Goal: Task Accomplishment & Management: Manage account settings

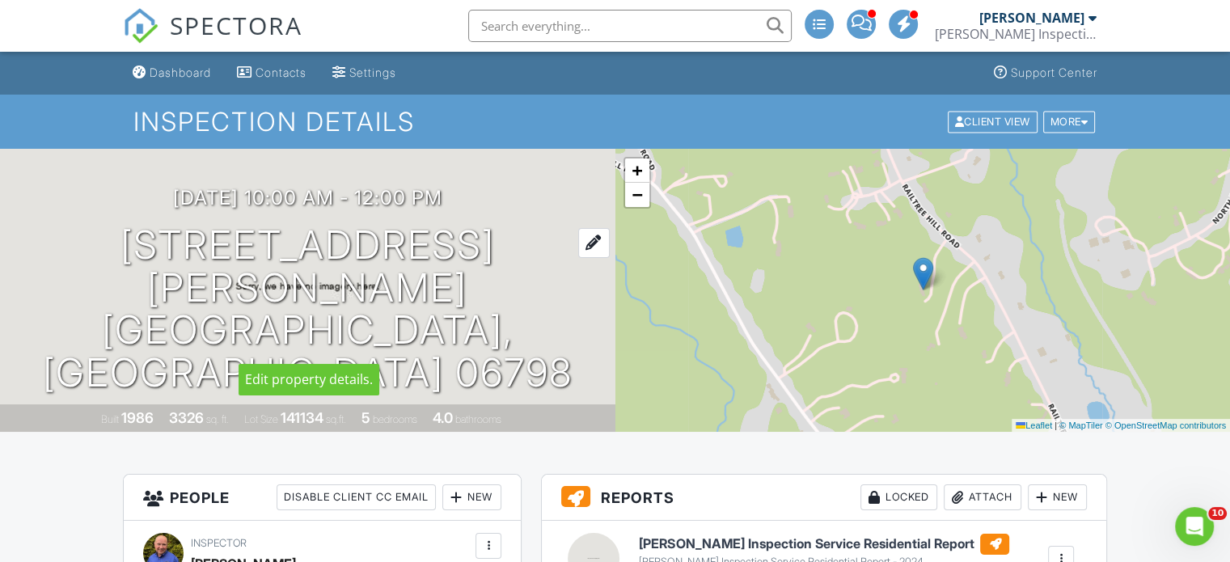
click at [364, 284] on h1 "181 Railtree Hill Rd Woodbury, CT 06798" at bounding box center [308, 309] width 564 height 171
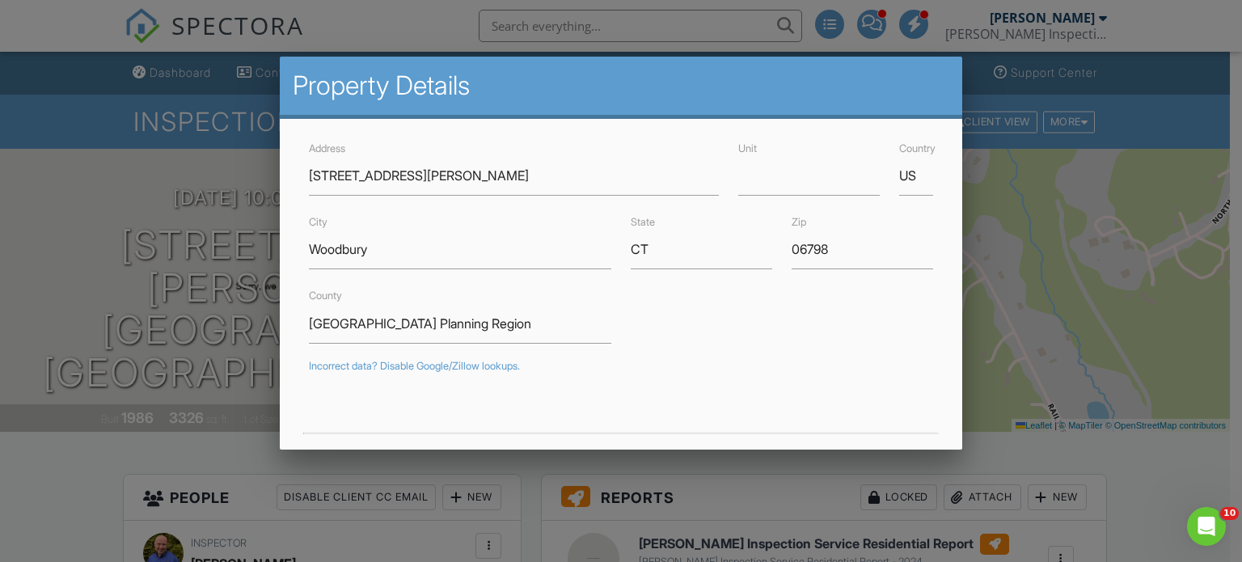
click at [47, 349] on div at bounding box center [621, 270] width 1242 height 703
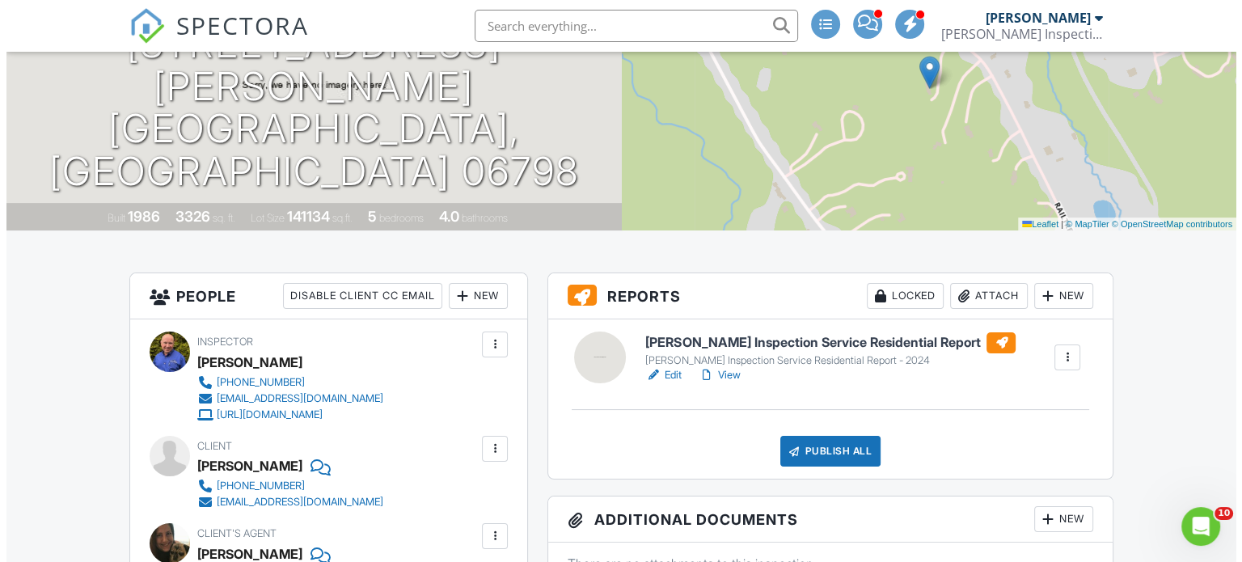
scroll to position [243, 0]
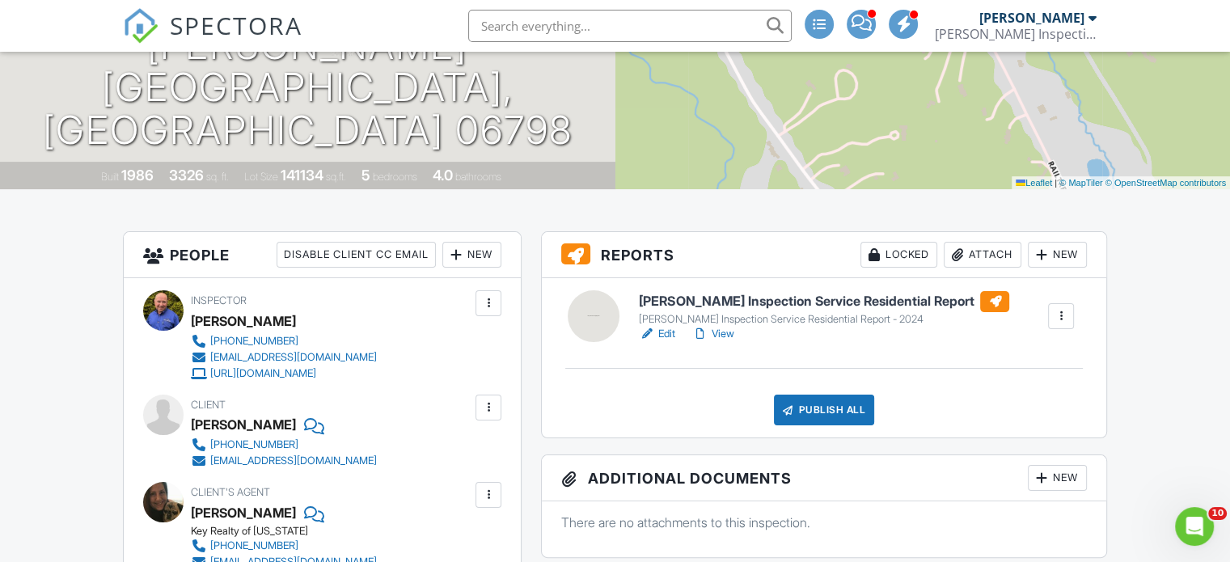
click at [985, 252] on div "Attach" at bounding box center [983, 255] width 78 height 26
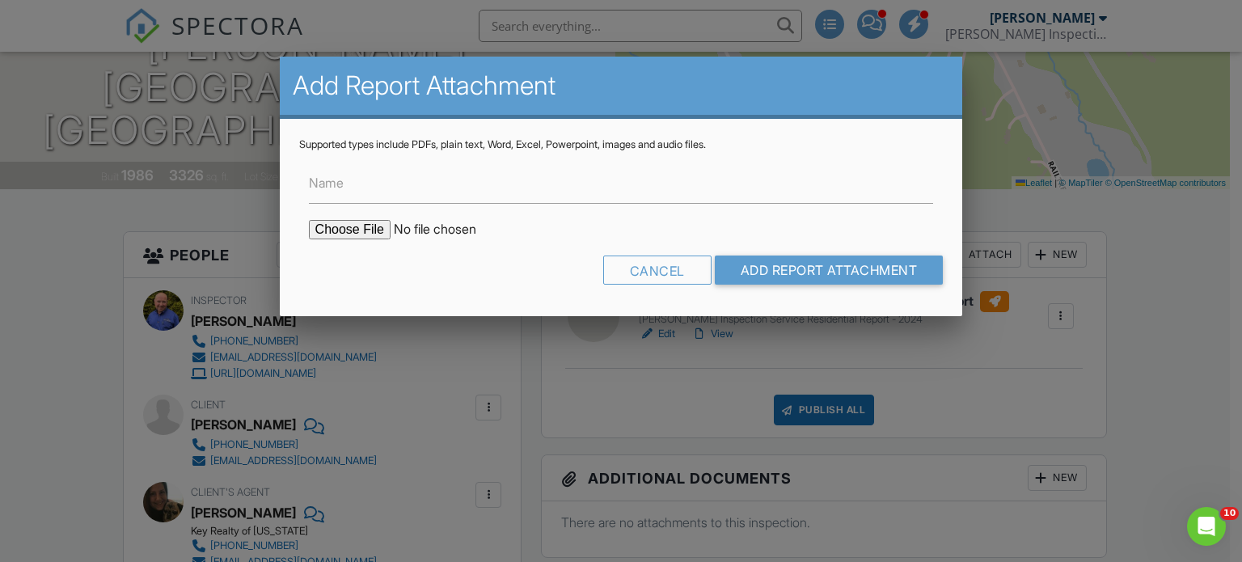
click at [341, 232] on input "file" at bounding box center [446, 229] width 275 height 19
type input "C:\fakepath\Britton, Theresa WDI Form ..pdf"
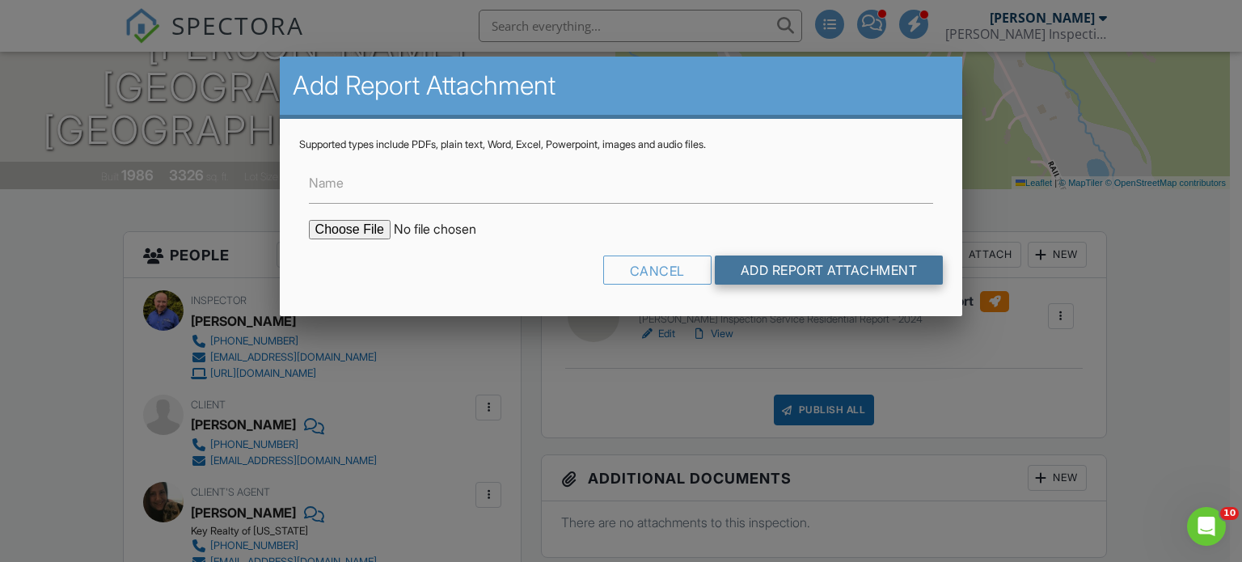
click at [797, 264] on input "Add Report Attachment" at bounding box center [829, 270] width 229 height 29
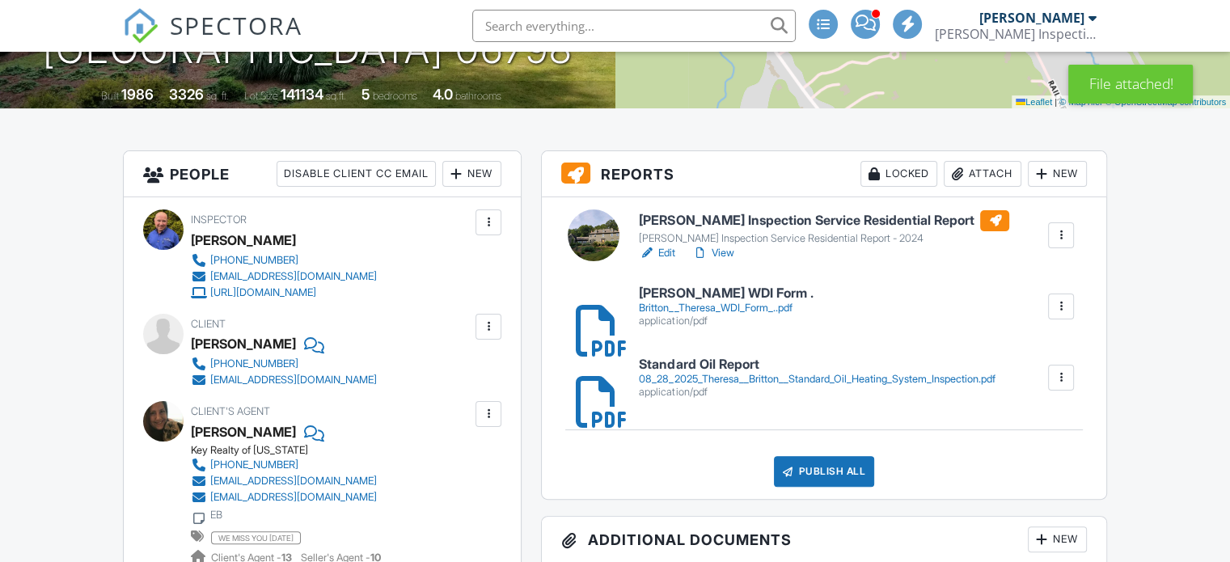
click at [731, 361] on h6 "Standard Oil Report" at bounding box center [817, 364] width 356 height 15
click at [797, 222] on h6 "[PERSON_NAME] Inspection Service Residential Report" at bounding box center [824, 220] width 370 height 21
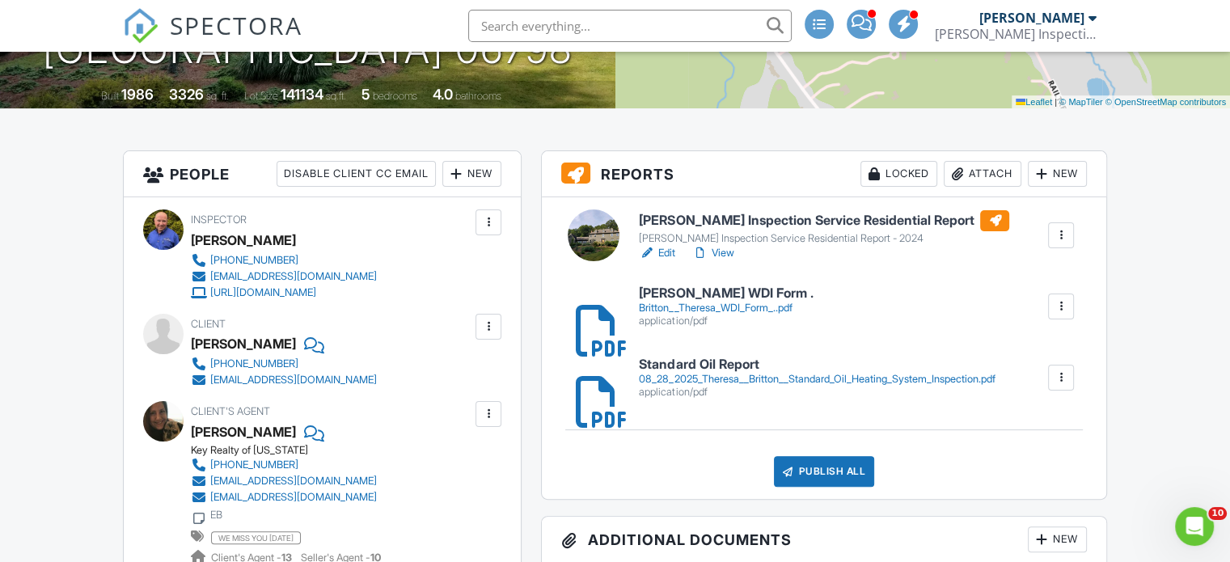
click at [738, 221] on h6 "[PERSON_NAME] Inspection Service Residential Report" at bounding box center [824, 220] width 370 height 21
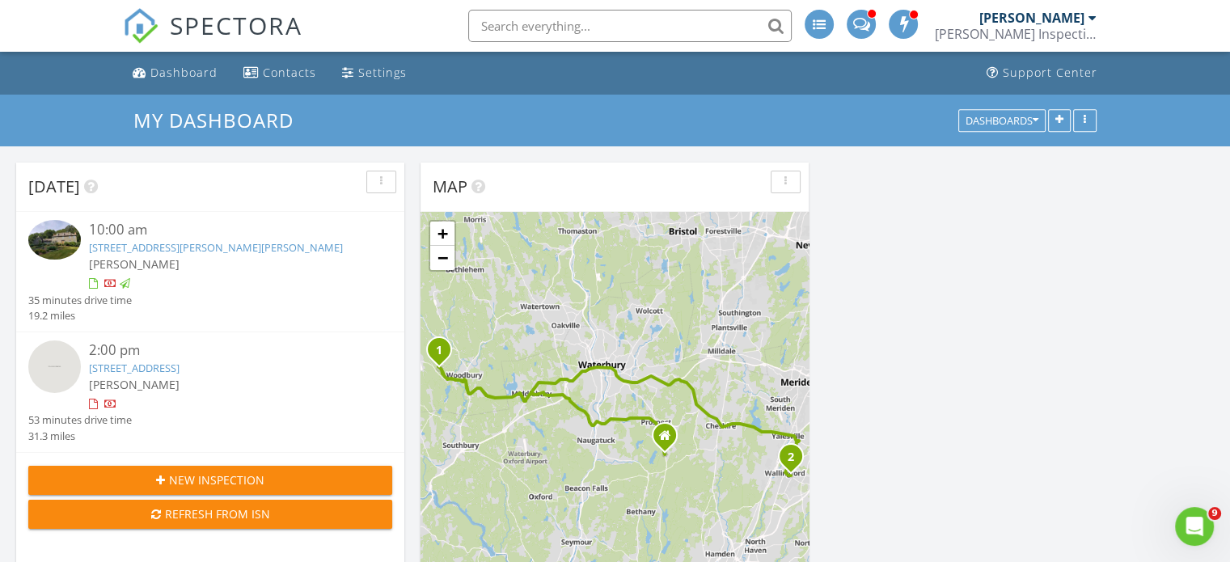
click at [239, 249] on link "181 Railtree Hill Rd, Woodbury, CT 06798" at bounding box center [216, 247] width 254 height 15
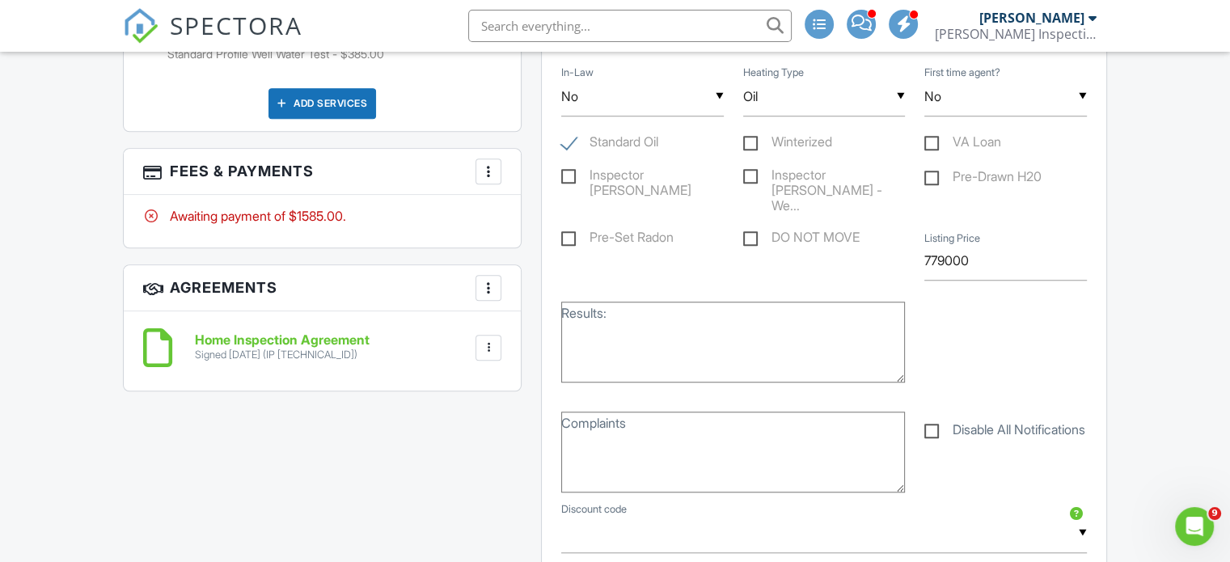
click at [496, 176] on div at bounding box center [488, 171] width 16 height 16
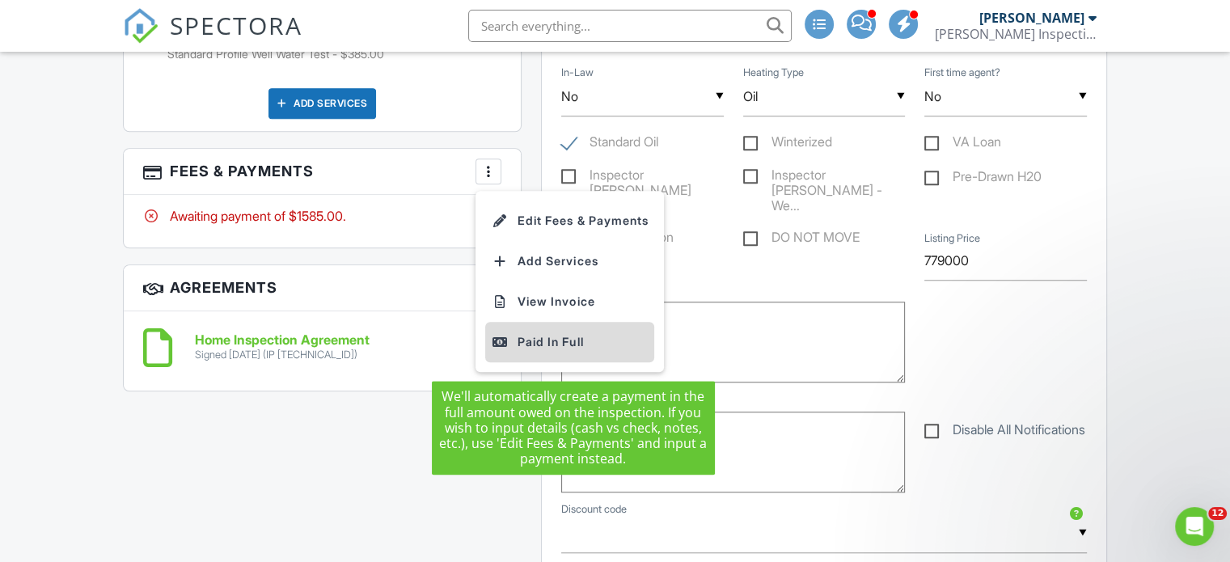
click at [534, 349] on div "Paid In Full" at bounding box center [570, 341] width 156 height 19
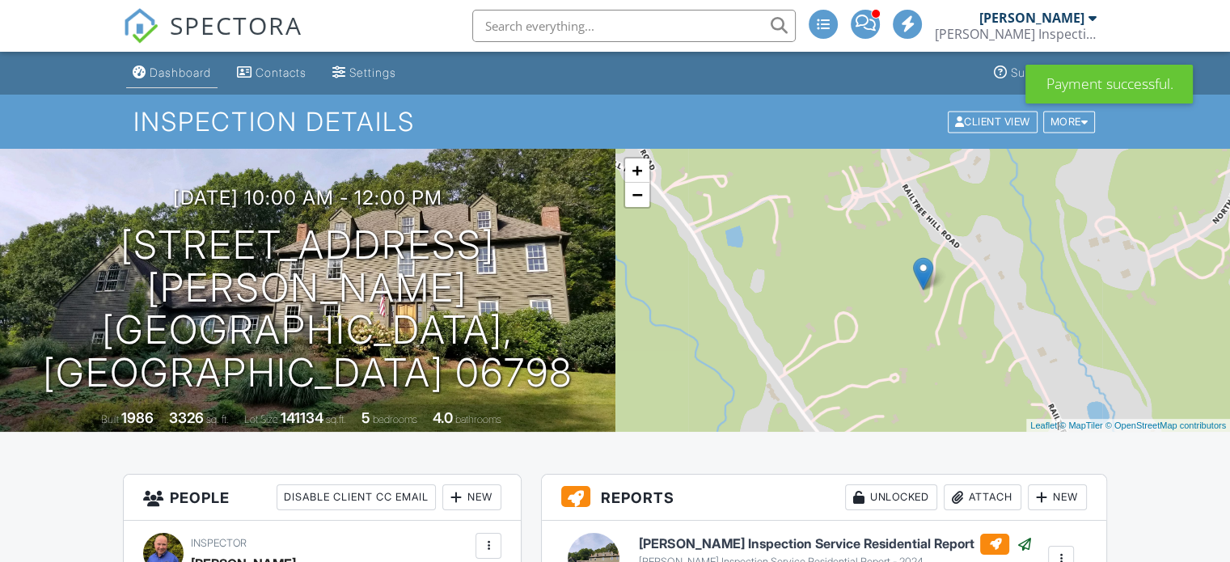
click at [194, 75] on div "Dashboard" at bounding box center [180, 73] width 61 height 14
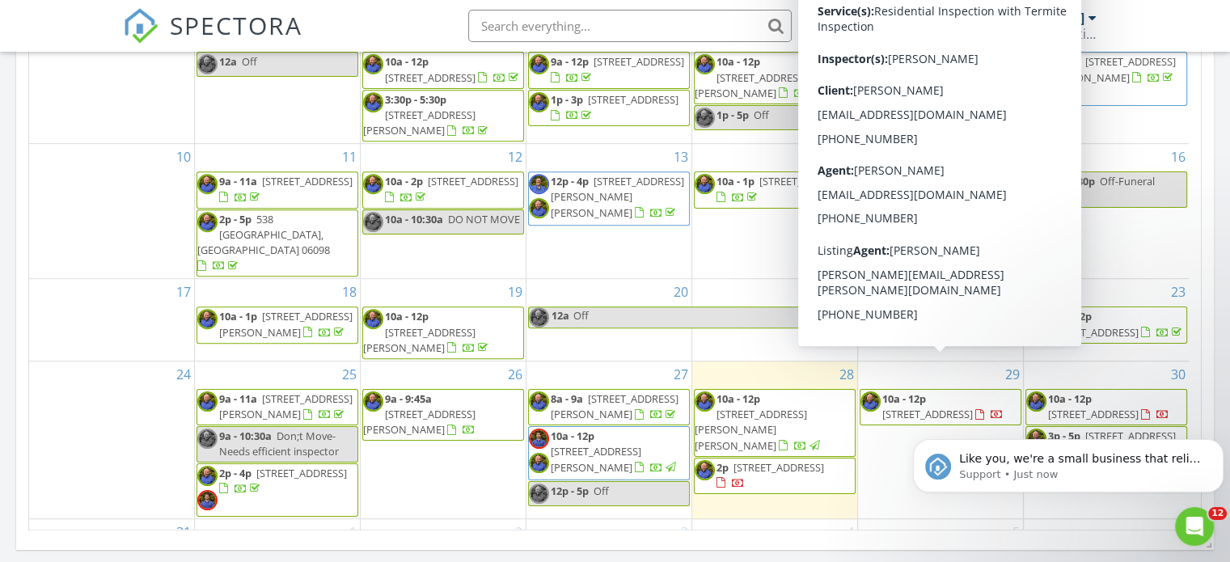
scroll to position [890, 0]
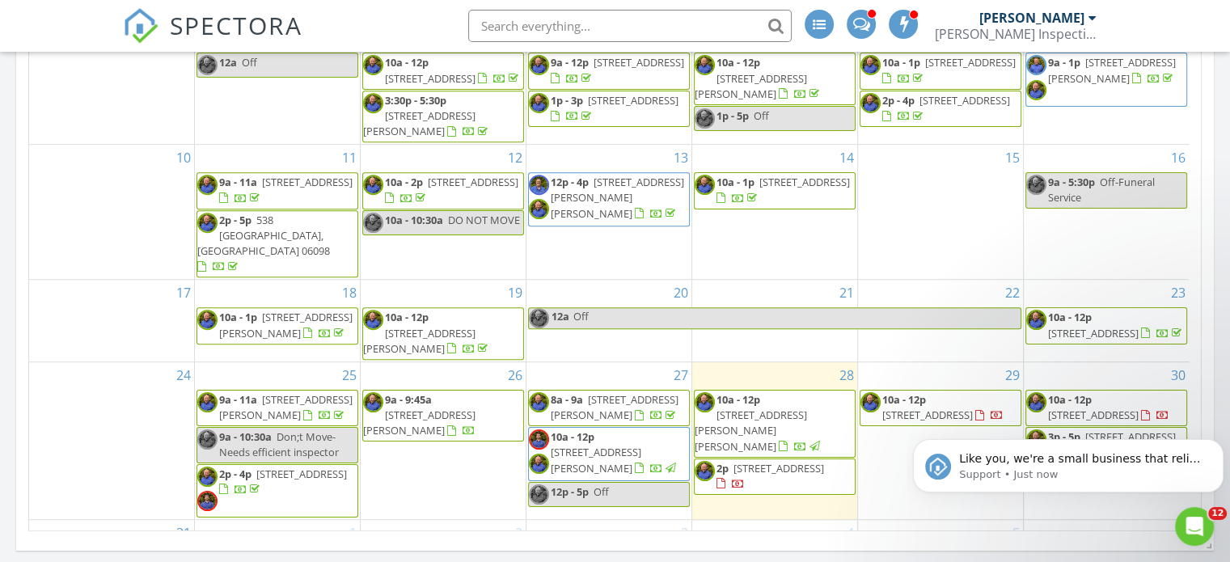
click at [924, 408] on span "[STREET_ADDRESS]" at bounding box center [927, 415] width 91 height 15
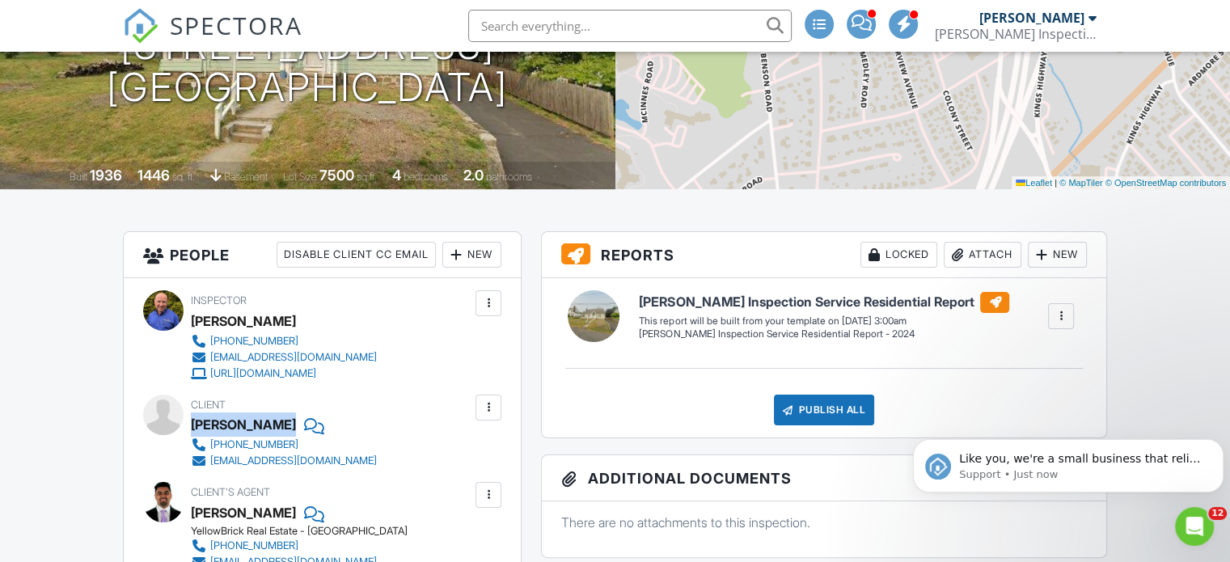
drag, startPoint x: 191, startPoint y: 420, endPoint x: 319, endPoint y: 417, distance: 127.8
click at [319, 417] on div "Christina Anastasio" at bounding box center [290, 424] width 199 height 24
copy div "Christina Anastasio"
click at [424, 407] on div "Client Christina Anastasio 203-382-4530 christinaanastasio4@gmail.com" at bounding box center [323, 432] width 264 height 74
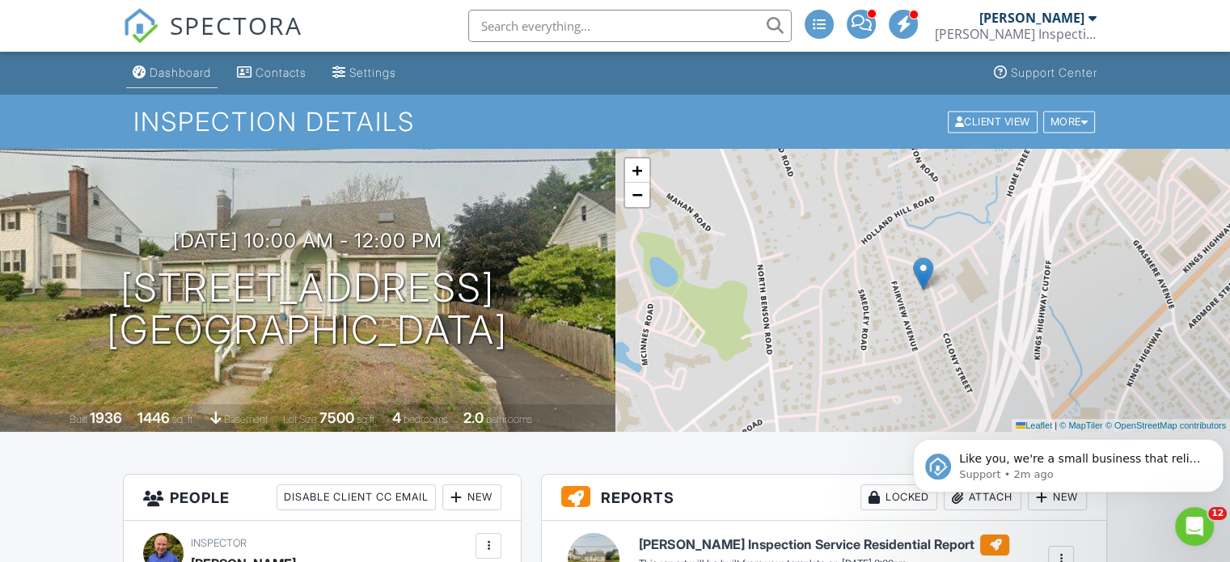
click at [188, 74] on div "Dashboard" at bounding box center [180, 73] width 61 height 14
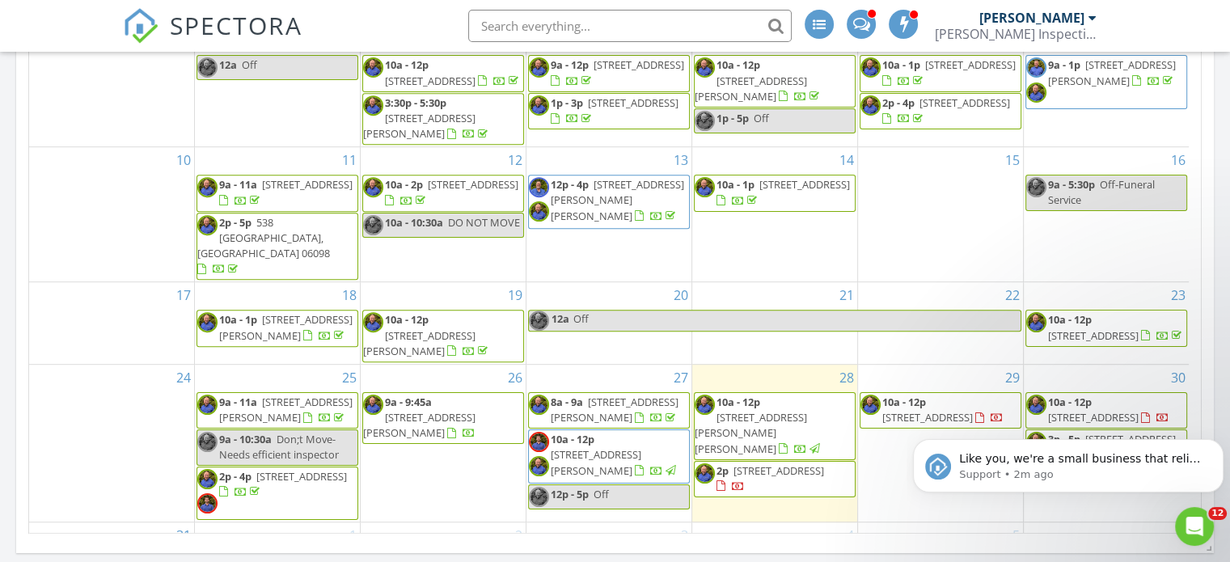
scroll to position [970, 0]
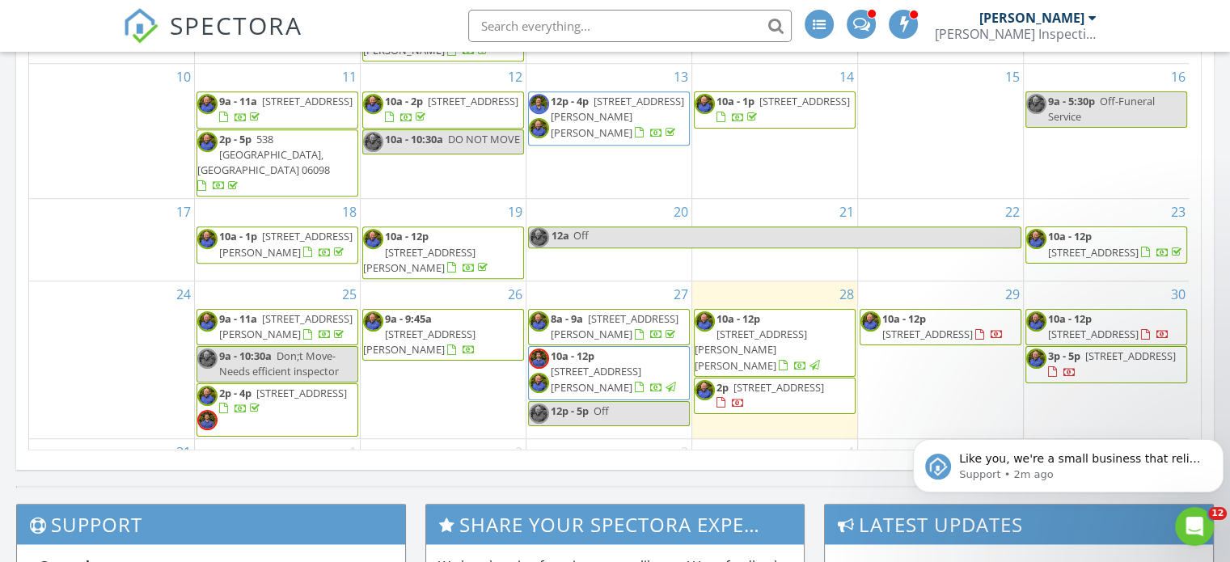
click at [1078, 311] on span "10a - 12p" at bounding box center [1070, 318] width 44 height 15
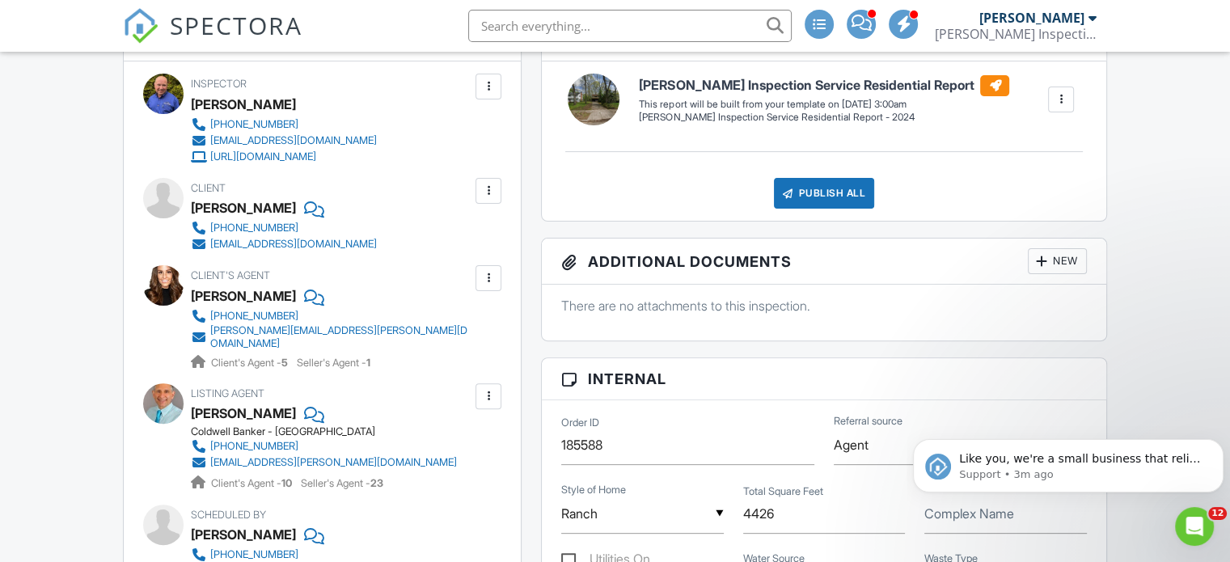
scroll to position [459, 0]
drag, startPoint x: 193, startPoint y: 294, endPoint x: 323, endPoint y: 297, distance: 130.2
click at [323, 297] on div "Courtney Angelicola" at bounding box center [338, 296] width 294 height 24
copy div "Courtney Angelicola"
click at [617, 30] on input "text" at bounding box center [629, 26] width 323 height 32
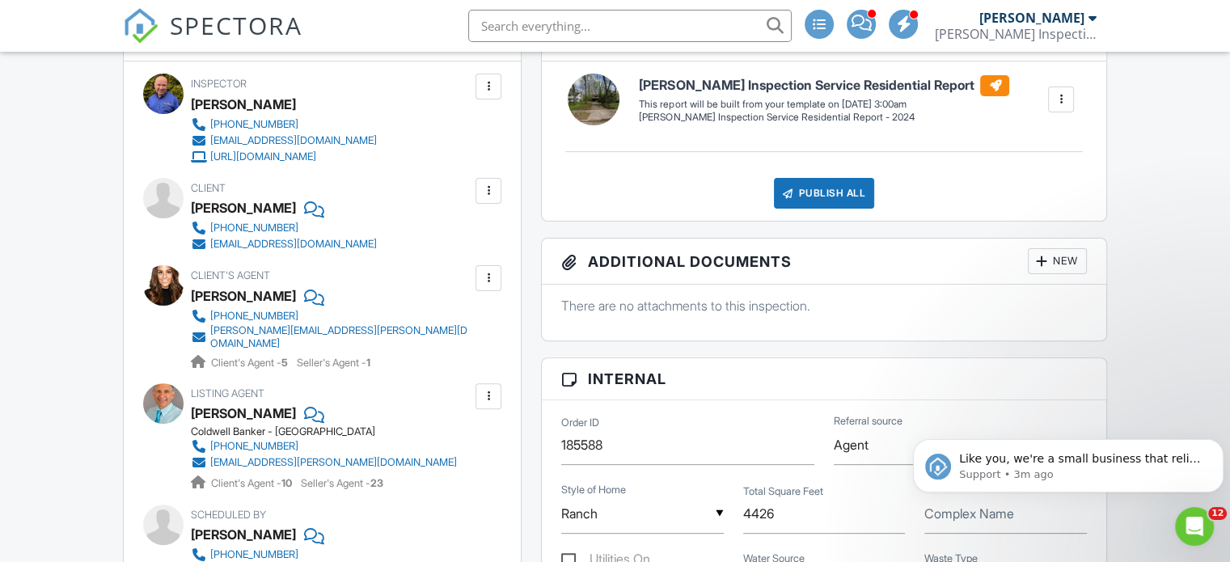
paste input "Courtney Angelicola"
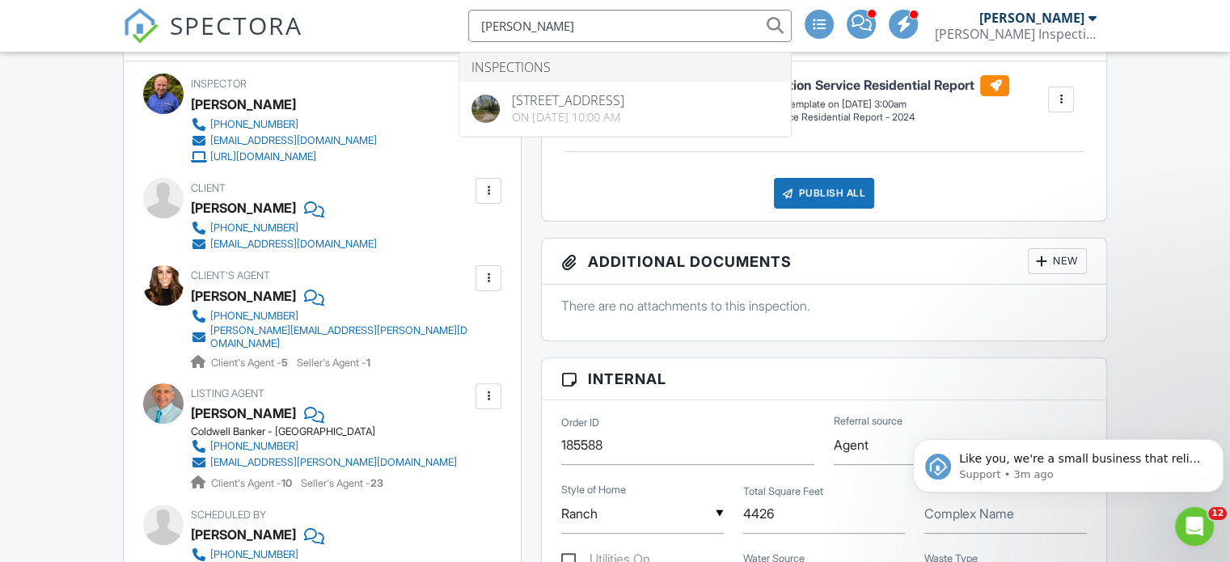
type input "Courtney Angelicola"
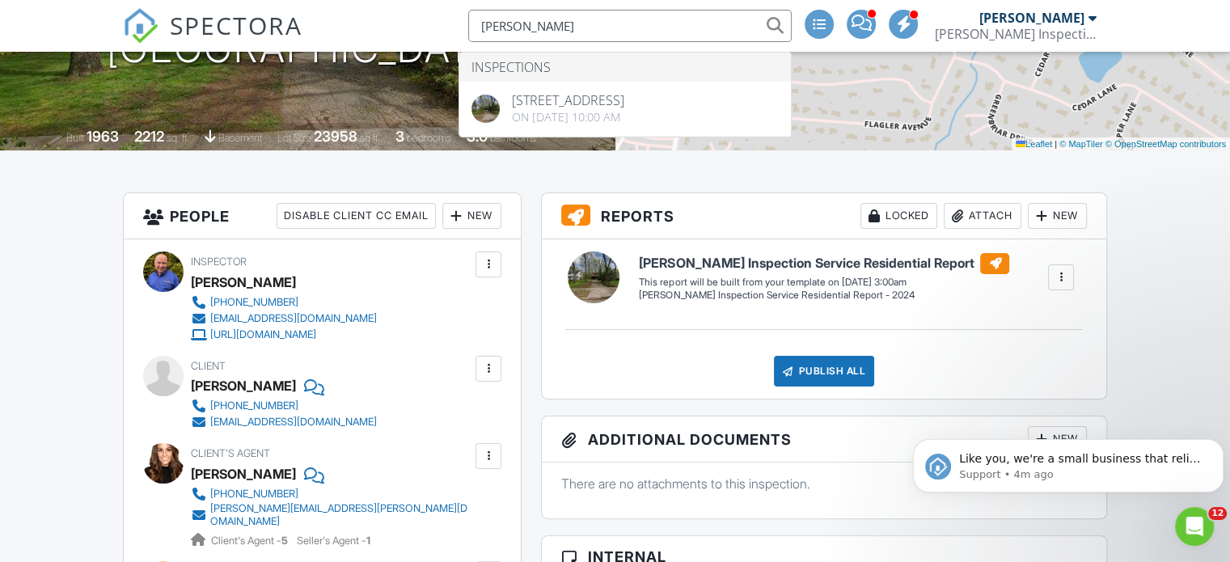
scroll to position [0, 0]
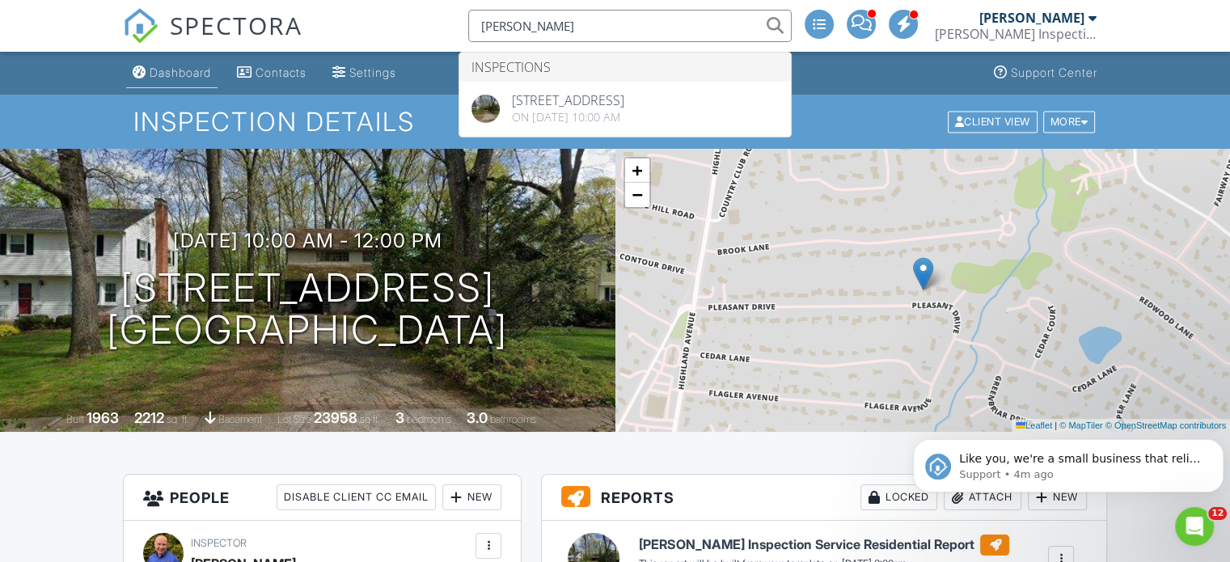
click at [185, 70] on div "Dashboard" at bounding box center [180, 73] width 61 height 14
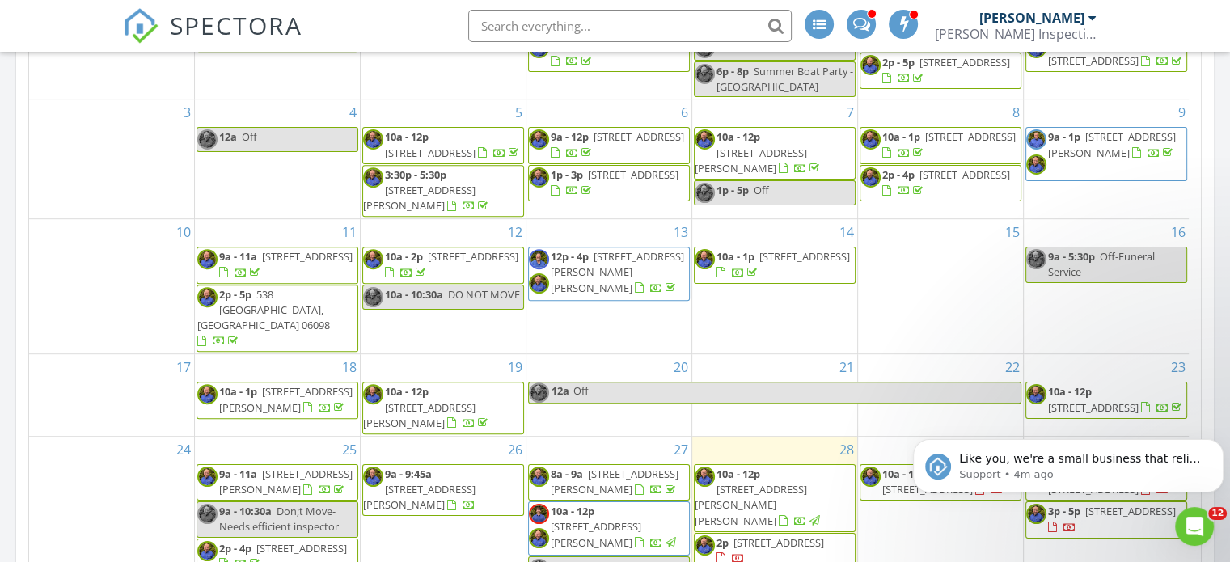
scroll to position [809, 0]
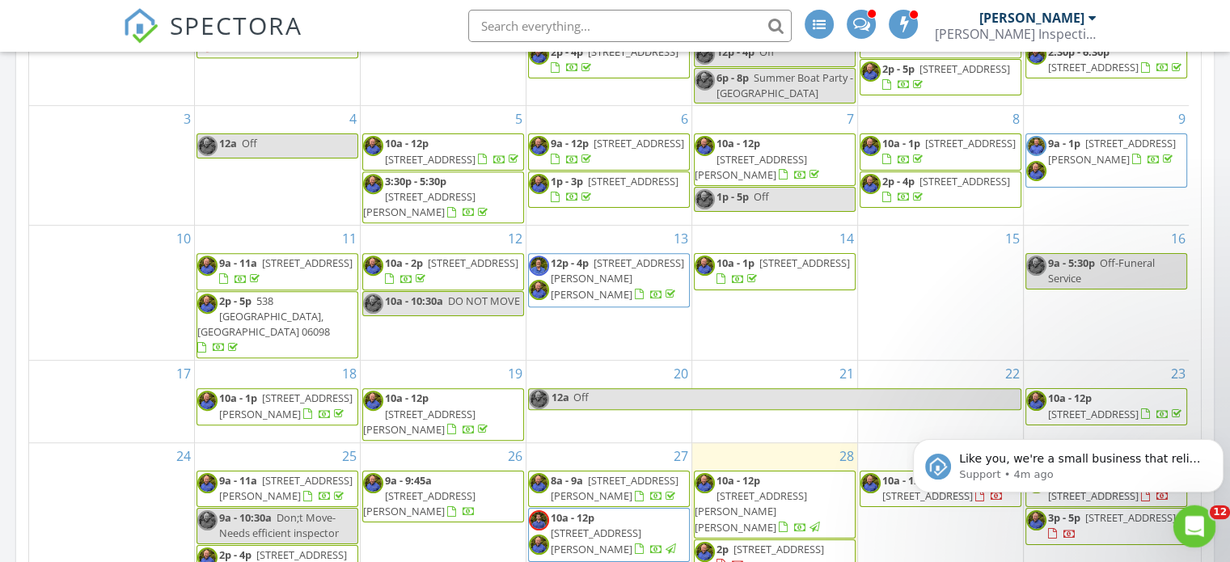
click at [1196, 521] on icon "Open Intercom Messenger" at bounding box center [1192, 524] width 27 height 27
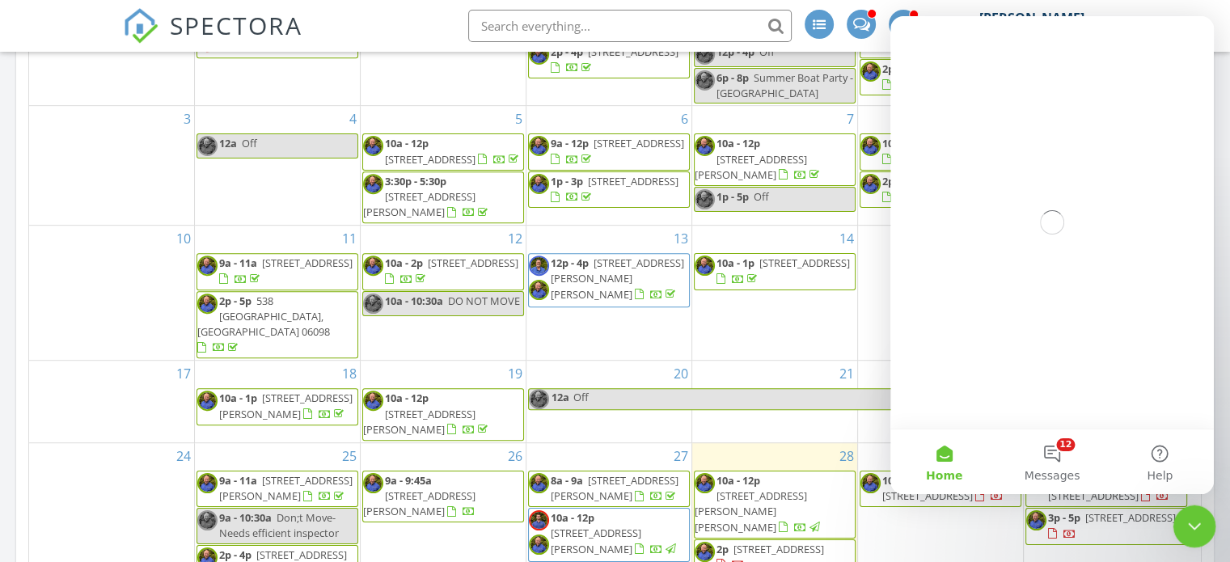
scroll to position [0, 0]
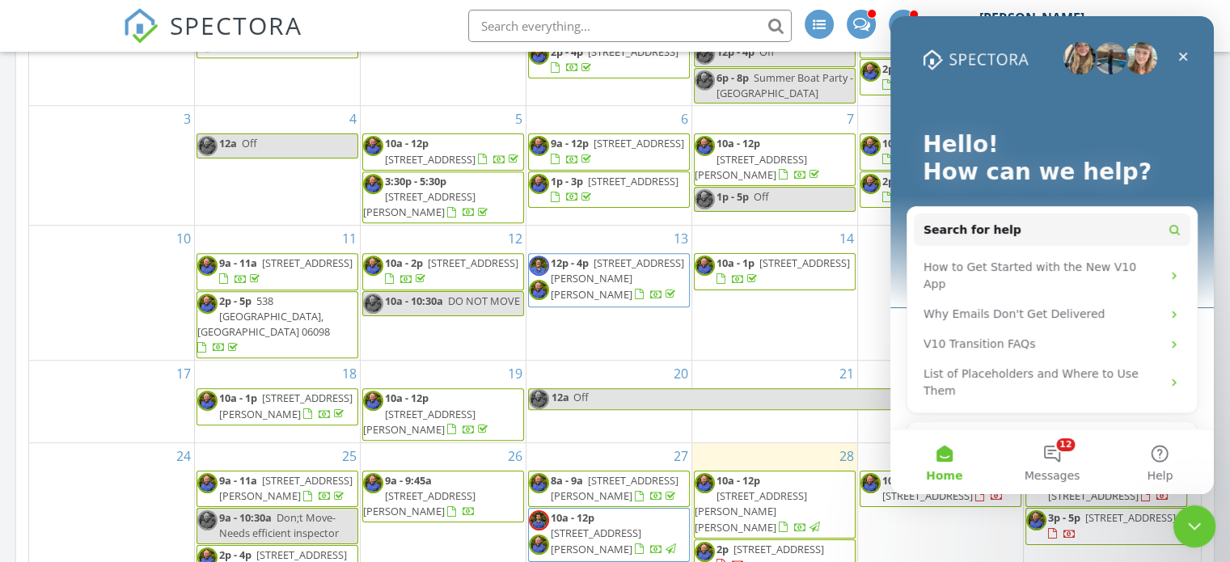
click at [1196, 521] on icon "Close Intercom Messenger" at bounding box center [1191, 524] width 11 height 6
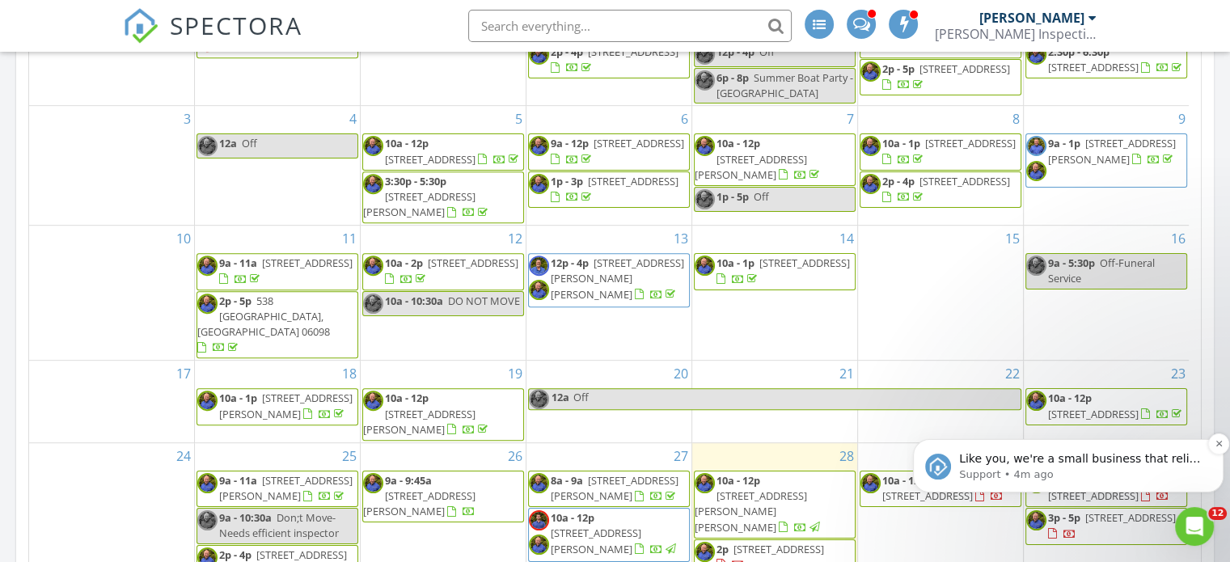
click at [1135, 458] on p "Like you, we're a small business that relies on reviews to grow. If you have a …" at bounding box center [1081, 459] width 244 height 16
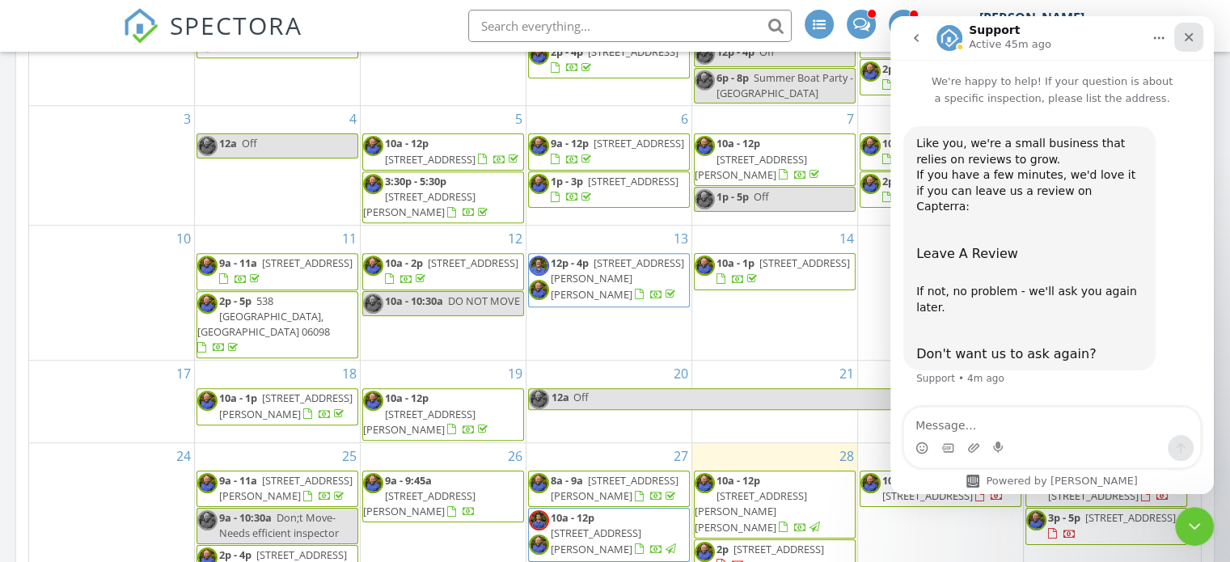
click at [1187, 37] on icon "Close" at bounding box center [1188, 37] width 13 height 13
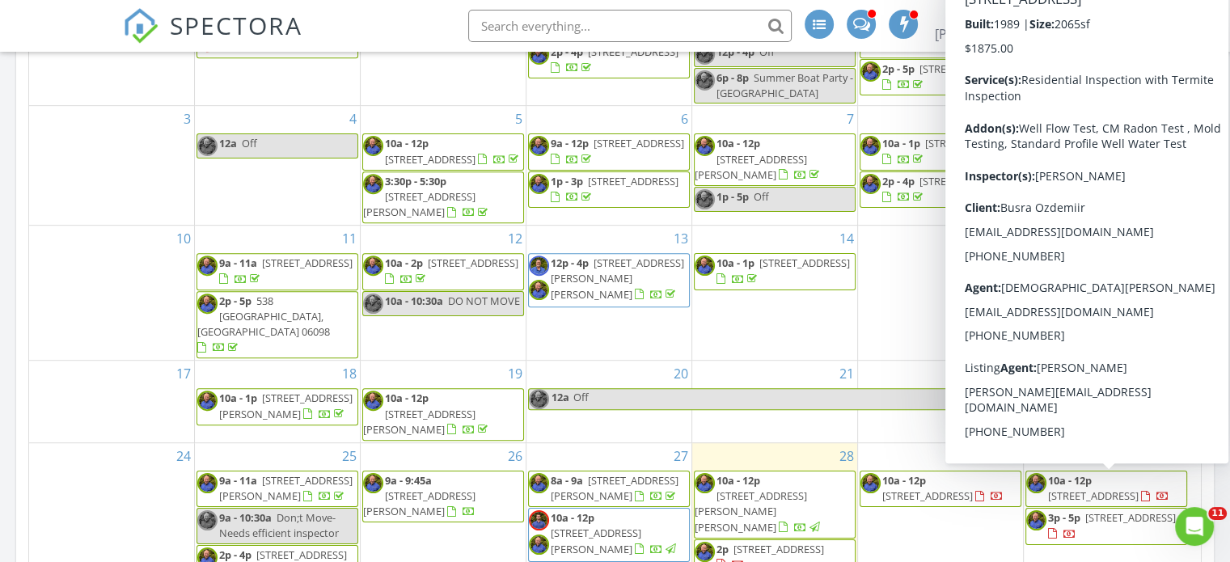
click at [1085, 510] on span "158 Birch Dr, Cheshire 06410" at bounding box center [1130, 517] width 91 height 15
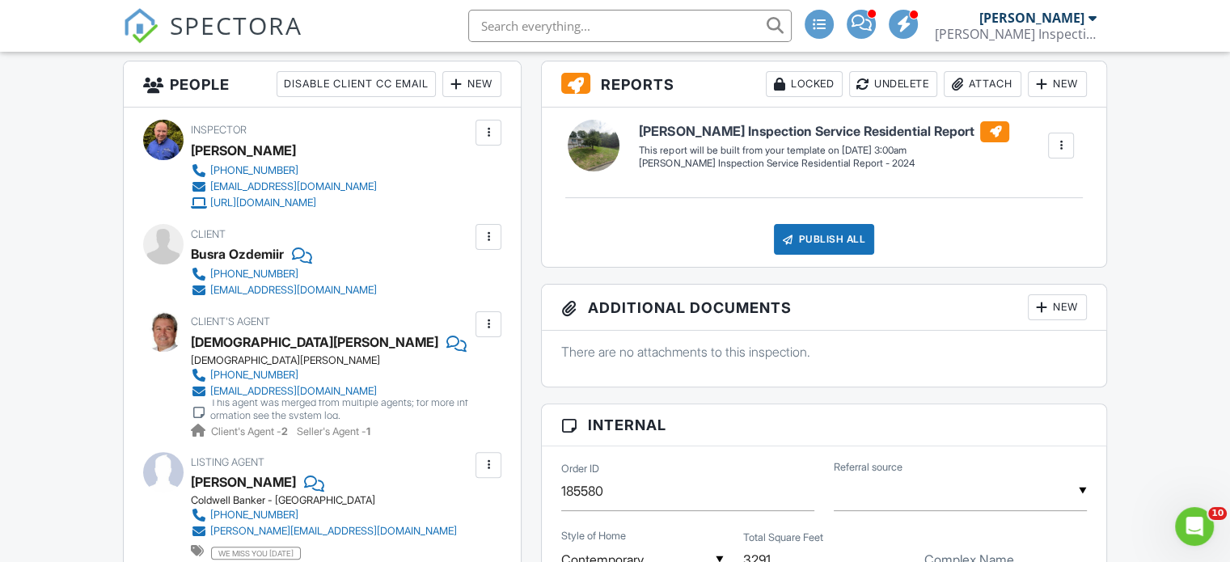
scroll to position [404, 0]
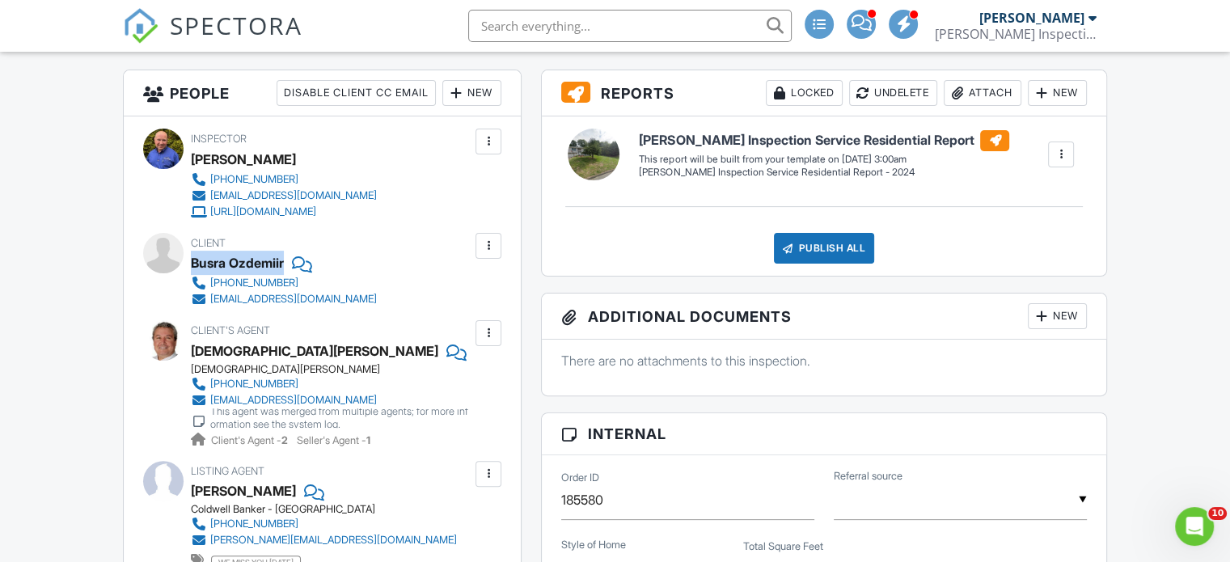
drag, startPoint x: 193, startPoint y: 263, endPoint x: 285, endPoint y: 256, distance: 92.5
click at [284, 256] on div "Busra Ozdemiir" at bounding box center [237, 263] width 93 height 24
copy div "Busra Ozdemiir"
click at [448, 298] on div "Client Busra Ozdemiir 203-886-8187 ozdemiirbusraa@gmail.com" at bounding box center [322, 270] width 358 height 74
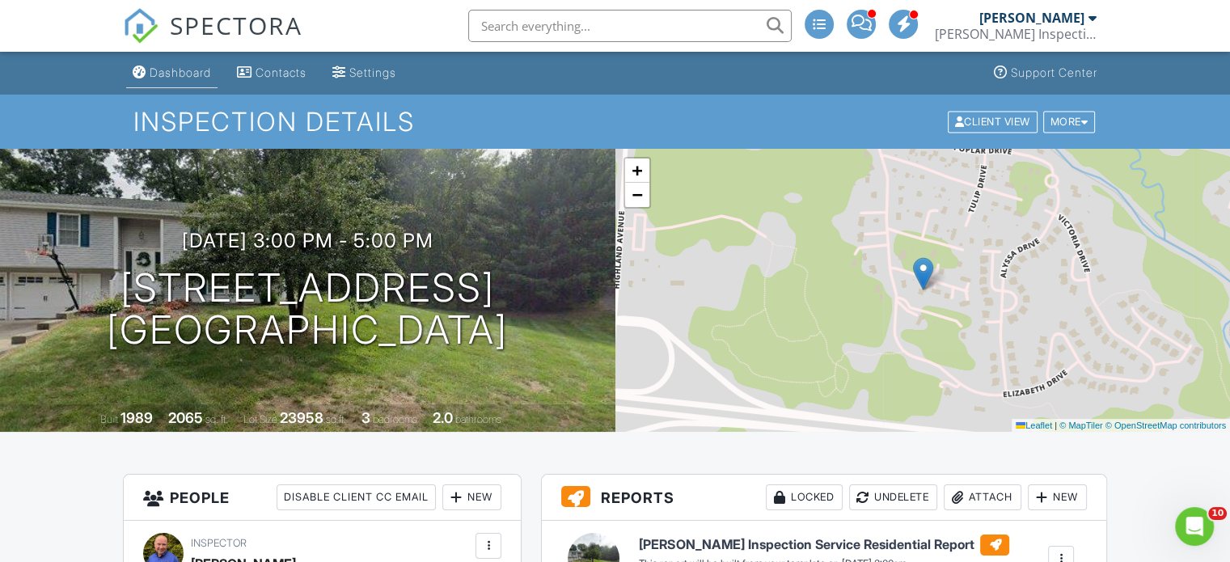
click at [178, 69] on div "Dashboard" at bounding box center [180, 73] width 61 height 14
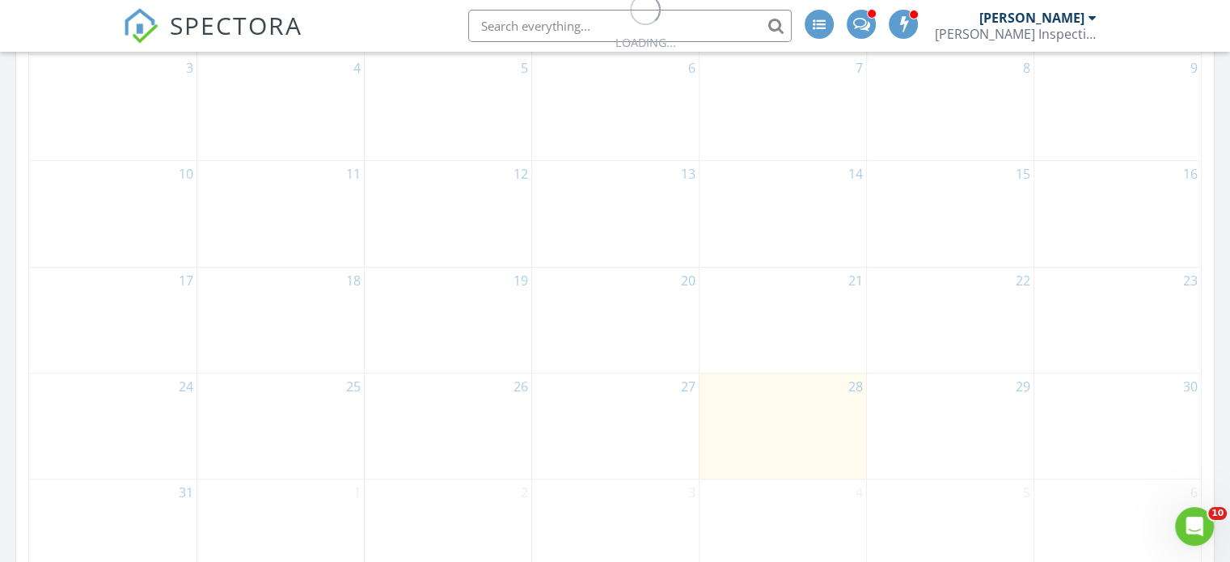
scroll to position [920, 0]
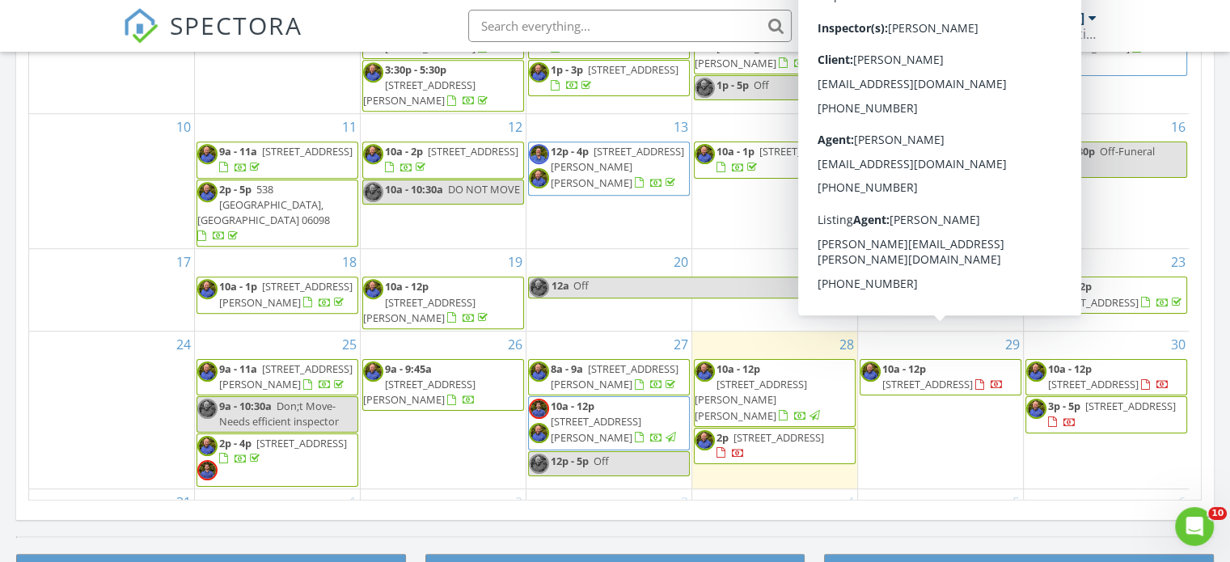
click at [934, 377] on span "261 Colony St, Fairfield 06824" at bounding box center [927, 384] width 91 height 15
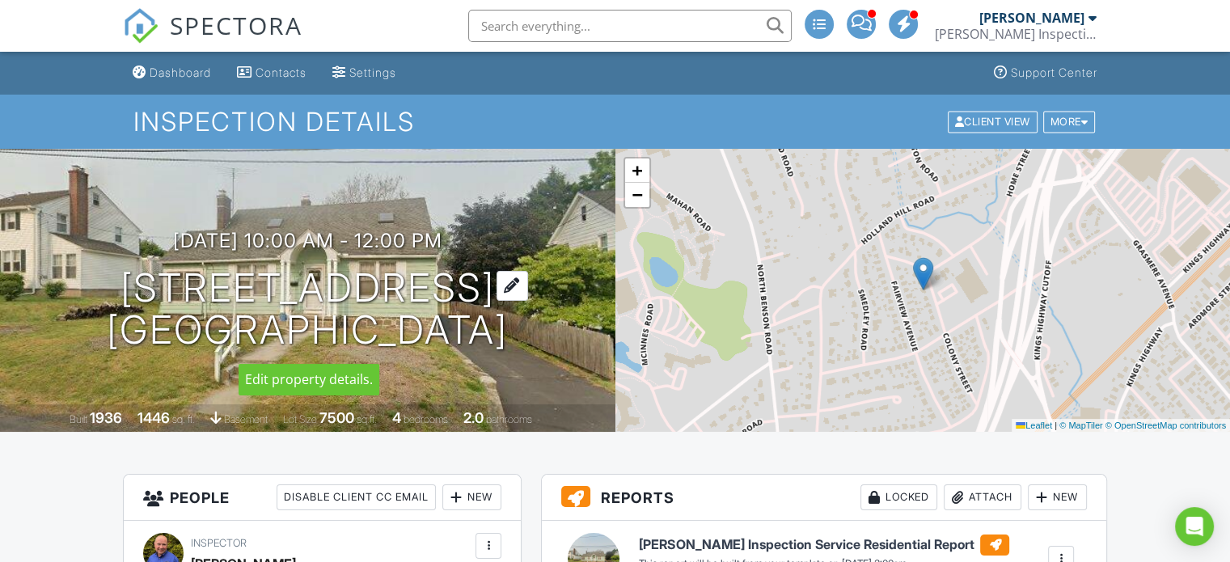
click at [184, 294] on h1 "[STREET_ADDRESS] [GEOGRAPHIC_DATA], CT 06824" at bounding box center [307, 310] width 401 height 86
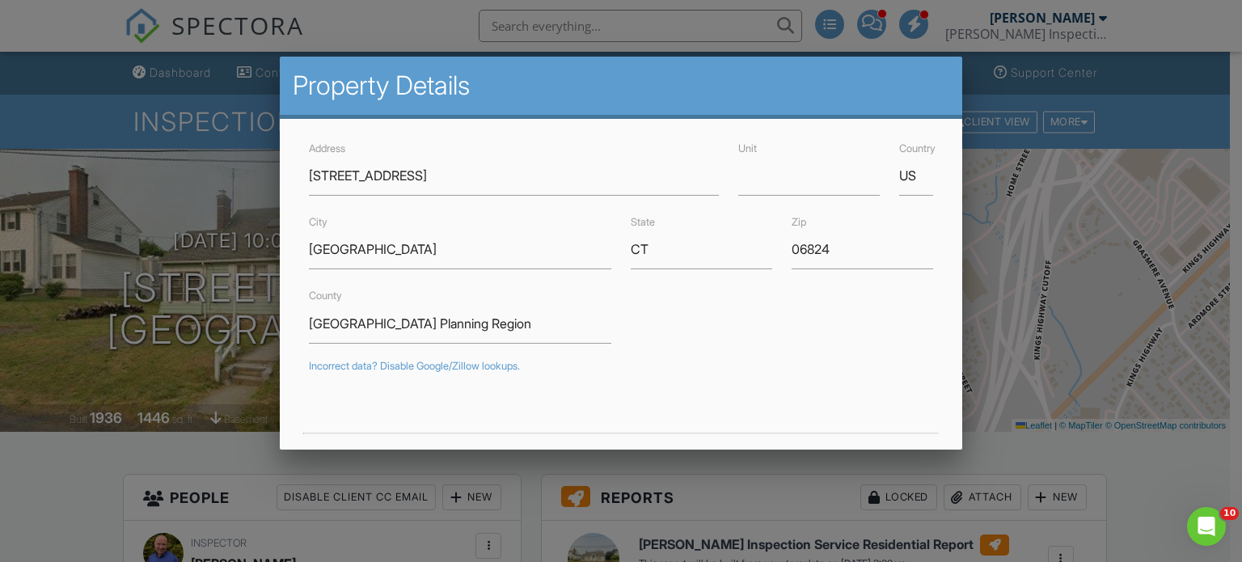
click at [82, 314] on div at bounding box center [621, 270] width 1242 height 703
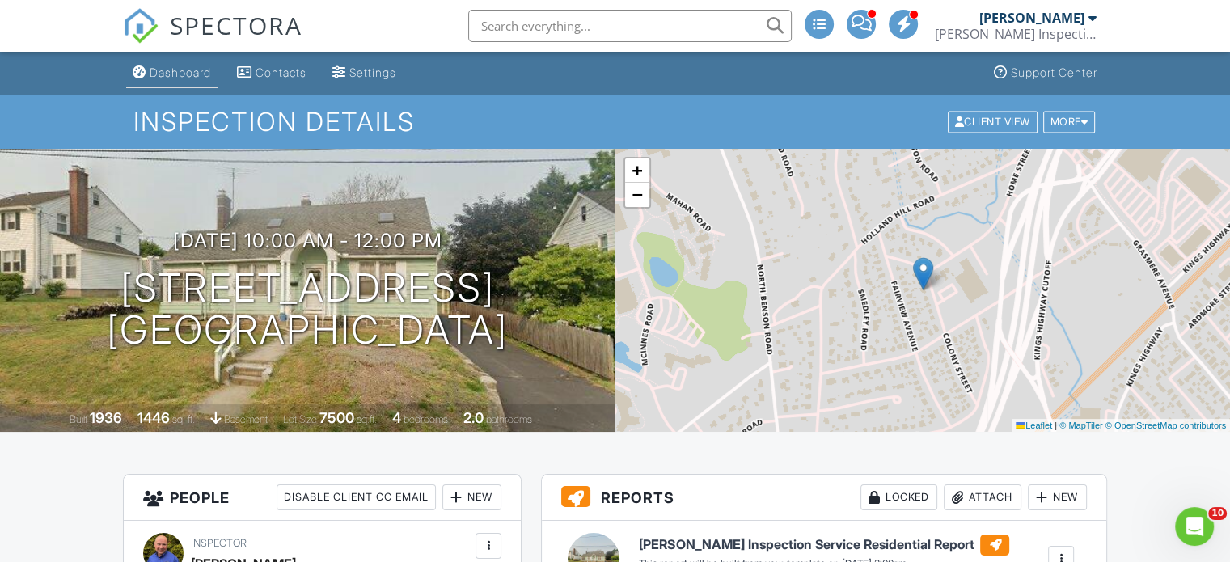
click at [188, 75] on div "Dashboard" at bounding box center [180, 73] width 61 height 14
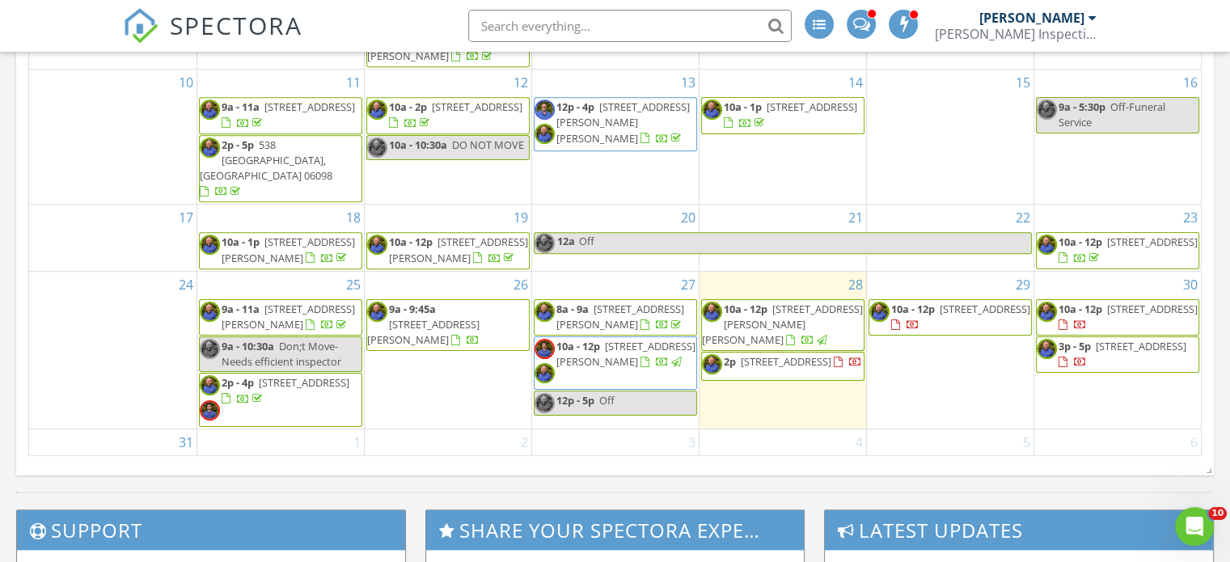
scroll to position [970, 0]
